Goal: Task Accomplishment & Management: Manage account settings

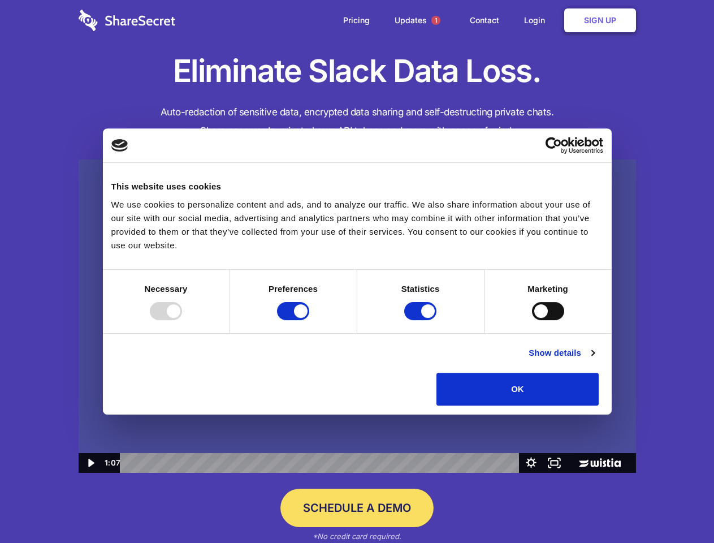
click at [357, 271] on img at bounding box center [357, 316] width 557 height 314
click at [182, 320] on div at bounding box center [166, 311] width 32 height 18
click at [309, 320] on input "Preferences" at bounding box center [293, 311] width 32 height 18
checkbox input "false"
click at [422, 320] on input "Statistics" at bounding box center [420, 311] width 32 height 18
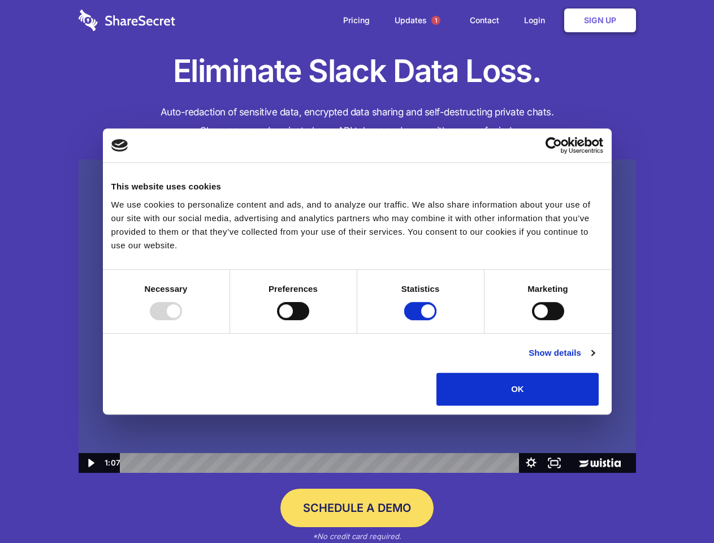
checkbox input "false"
click at [532, 320] on input "Marketing" at bounding box center [548, 311] width 32 height 18
checkbox input "true"
